Goal: Task Accomplishment & Management: Manage account settings

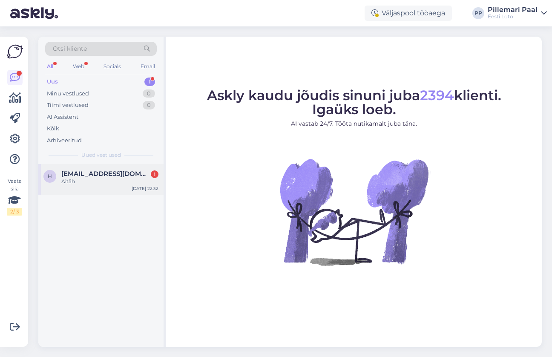
click at [99, 181] on div "Aitäh" at bounding box center [109, 182] width 97 height 8
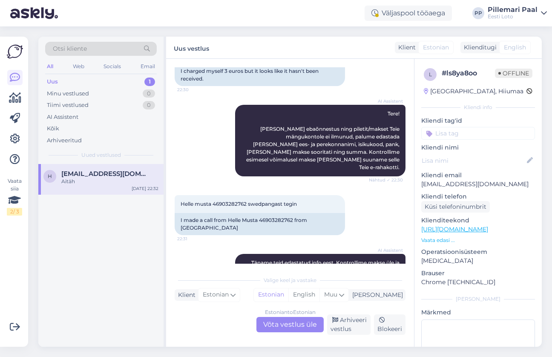
scroll to position [67, 0]
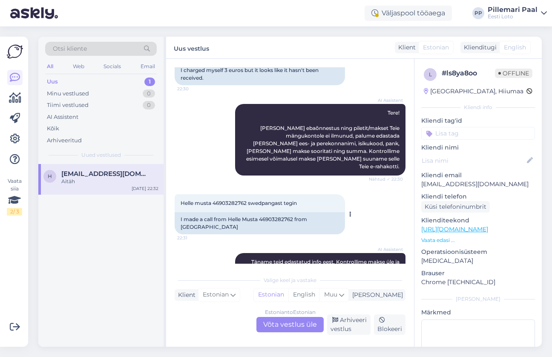
click at [223, 200] on span "Helle musta 46903282762 swedpangast tegin" at bounding box center [239, 203] width 116 height 6
copy span "46903282762"
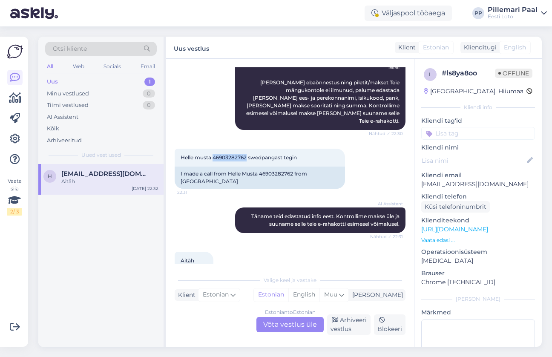
scroll to position [127, 0]
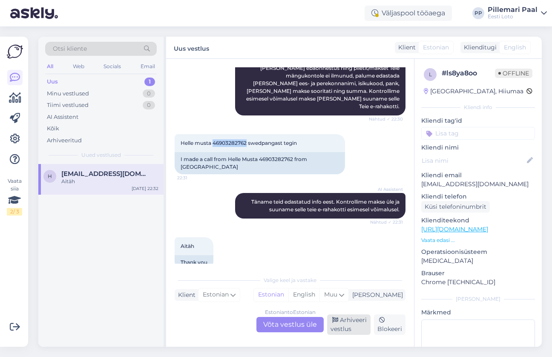
click at [350, 320] on div "Arhiveeri vestlus" at bounding box center [348, 325] width 43 height 20
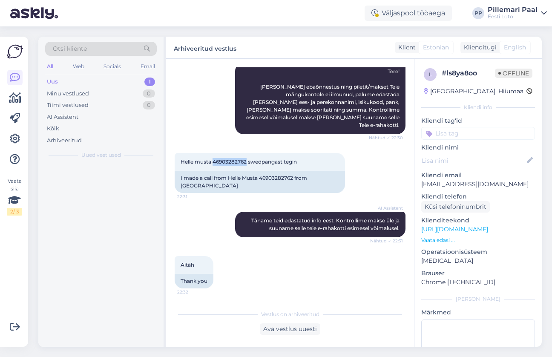
scroll to position [93, 0]
